Goal: Transaction & Acquisition: Purchase product/service

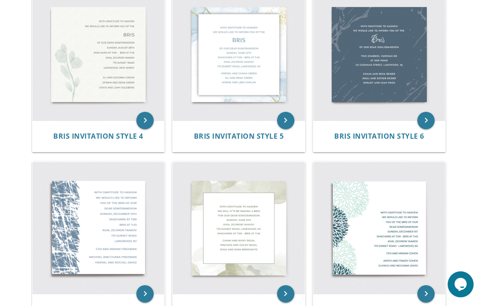
scroll to position [353, 0]
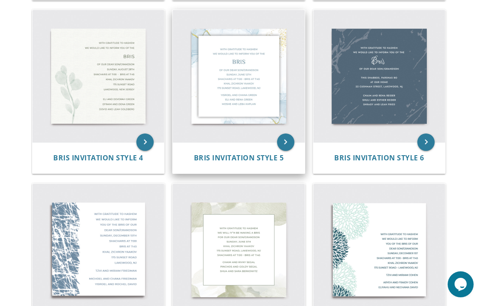
click at [226, 153] on div "Bris Invitation Style 5" at bounding box center [238, 158] width 111 height 10
click at [235, 161] on span "Bris Invitation Style 5" at bounding box center [239, 158] width 90 height 10
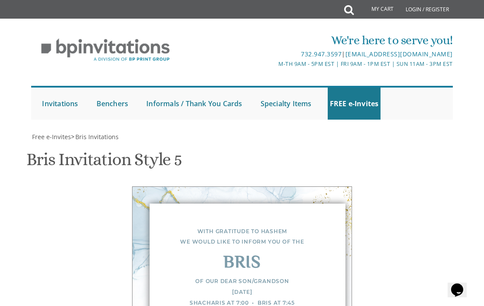
scroll to position [97, 0]
click at [245, 226] on div "With gratitude to Hashem We would like to inform you of the" at bounding box center [242, 237] width 185 height 22
click at [248, 226] on div "With gratitude to Hashem We would like to inform you of the" at bounding box center [242, 237] width 185 height 22
click at [249, 226] on div "With gratitude to Hashem We would like to inform you of the" at bounding box center [242, 237] width 185 height 22
click at [247, 226] on div "With gratitude to Hashem We would like to inform you of the" at bounding box center [242, 237] width 185 height 22
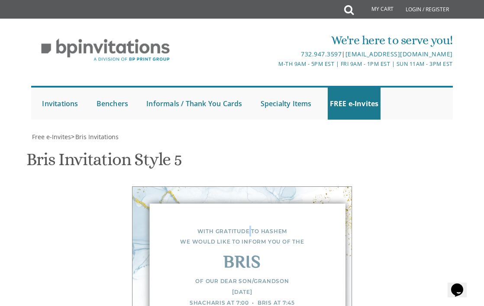
click at [247, 226] on div "With gratitude to Hashem We would like to inform you of the" at bounding box center [242, 237] width 185 height 22
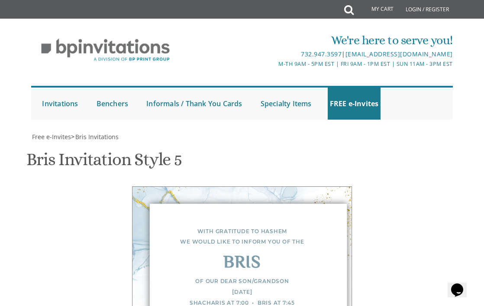
drag, startPoint x: 328, startPoint y: 264, endPoint x: 267, endPoint y: 260, distance: 62.1
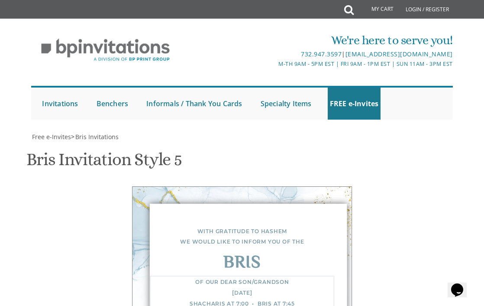
scroll to position [9, 0]
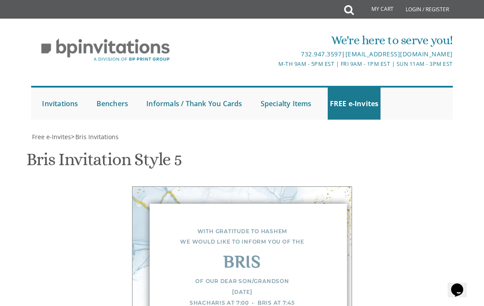
type textarea "Tovy and [PERSON_NAME] and [PERSON_NAME] [PERSON_NAME] and [PERSON_NAME]"
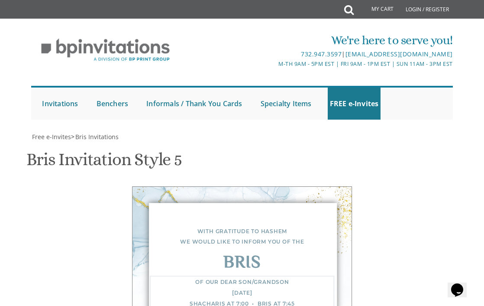
scroll to position [415, 0]
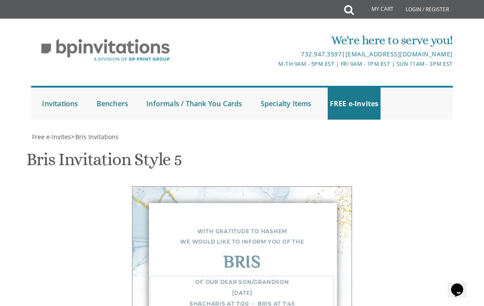
drag, startPoint x: 303, startPoint y: 226, endPoint x: 248, endPoint y: 229, distance: 55.6
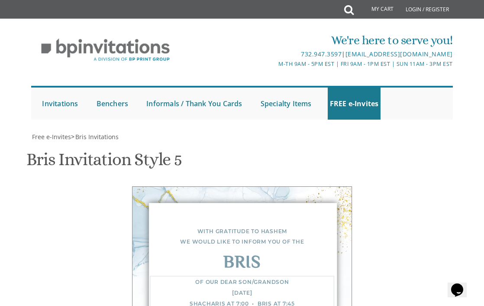
type textarea "Of our dear son/grandson [DATE] Shacharis at 7:00 • Bris at 7:45 [PERSON_NAME] …"
click at [372, 186] on div "With gratitude to Hashem We would like to inform you of the Bris Of our dear so…" at bounding box center [242, 296] width 415 height 221
